Goal: Navigation & Orientation: Find specific page/section

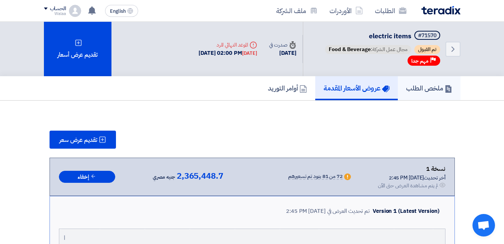
click at [414, 91] on h5 "ملخص الطلب" at bounding box center [429, 88] width 46 height 9
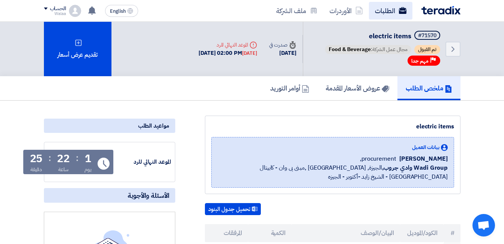
click at [384, 10] on link "الطلبات" at bounding box center [391, 11] width 44 height 18
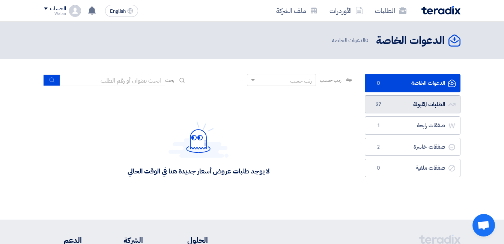
click at [415, 105] on link "الطلبات المقبولة الطلبات المقبولة 37" at bounding box center [413, 104] width 96 height 18
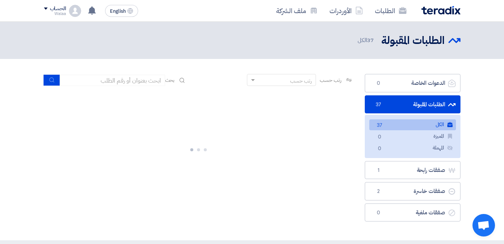
click at [418, 125] on link "الكل الكل 37" at bounding box center [413, 124] width 87 height 11
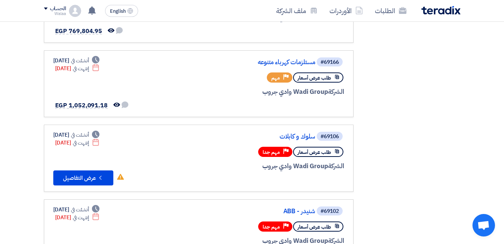
scroll to position [676, 0]
